Goal: Task Accomplishment & Management: Complete application form

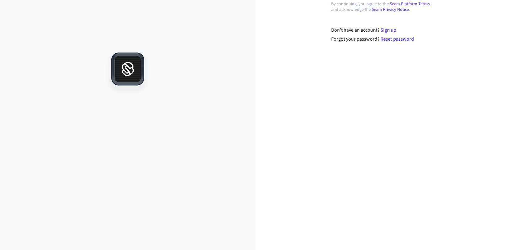
click at [387, 28] on link "Sign up" at bounding box center [388, 30] width 16 height 7
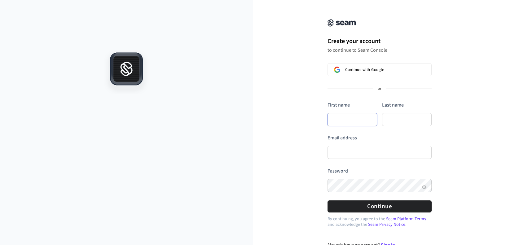
click at [353, 119] on input "First name" at bounding box center [352, 119] width 50 height 13
drag, startPoint x: 367, startPoint y: 71, endPoint x: 318, endPoint y: 101, distance: 58.1
click at [318, 101] on div "Create your account to continue to Seam Console Continue with Google or First n…" at bounding box center [379, 132] width 253 height 250
click at [347, 124] on input "First name" at bounding box center [352, 119] width 50 height 13
